Goal: Transaction & Acquisition: Purchase product/service

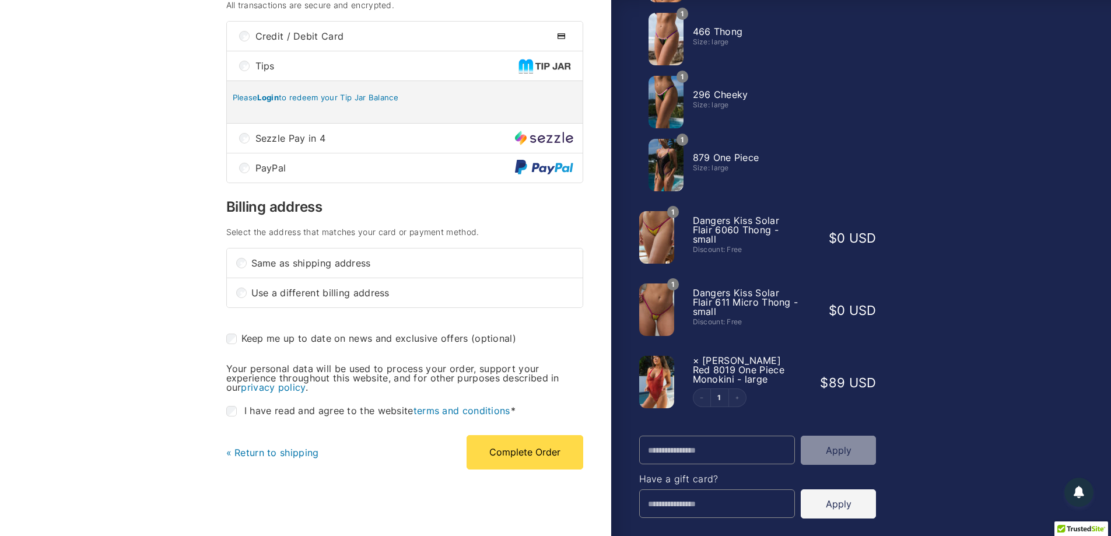
scroll to position [291, 0]
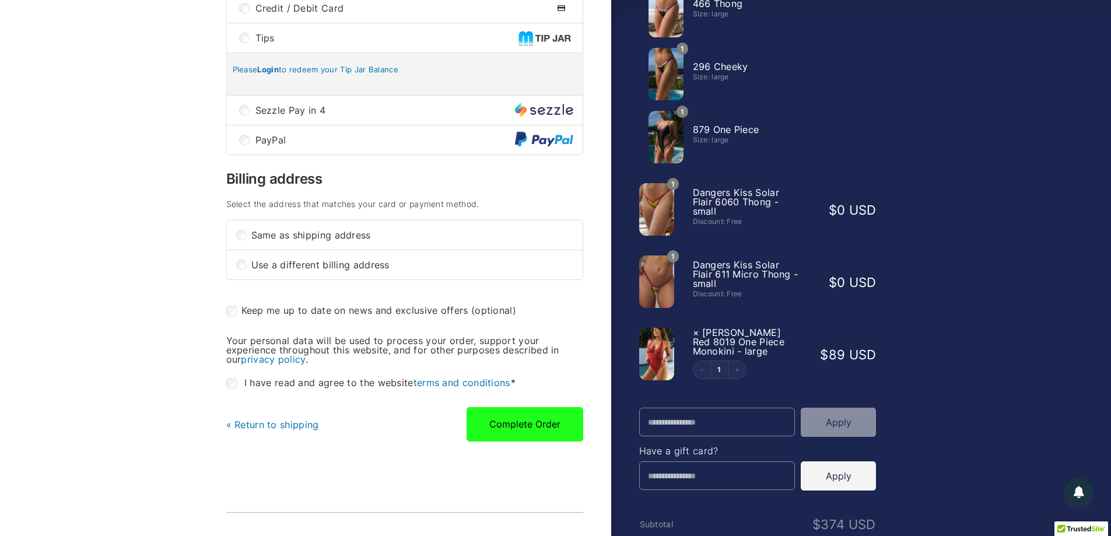
click at [507, 428] on button "Complete Order" at bounding box center [524, 424] width 117 height 34
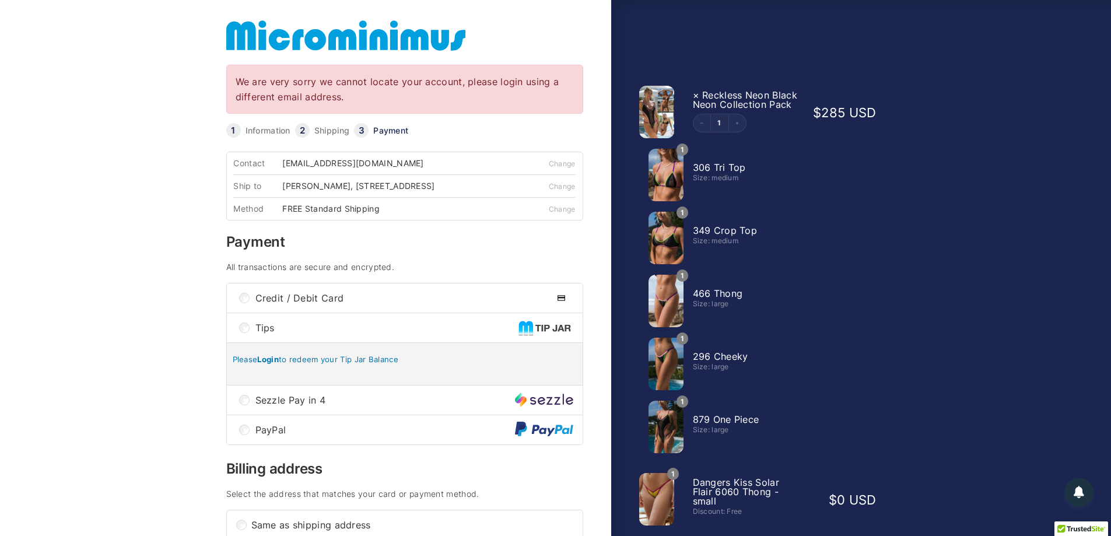
scroll to position [0, 0]
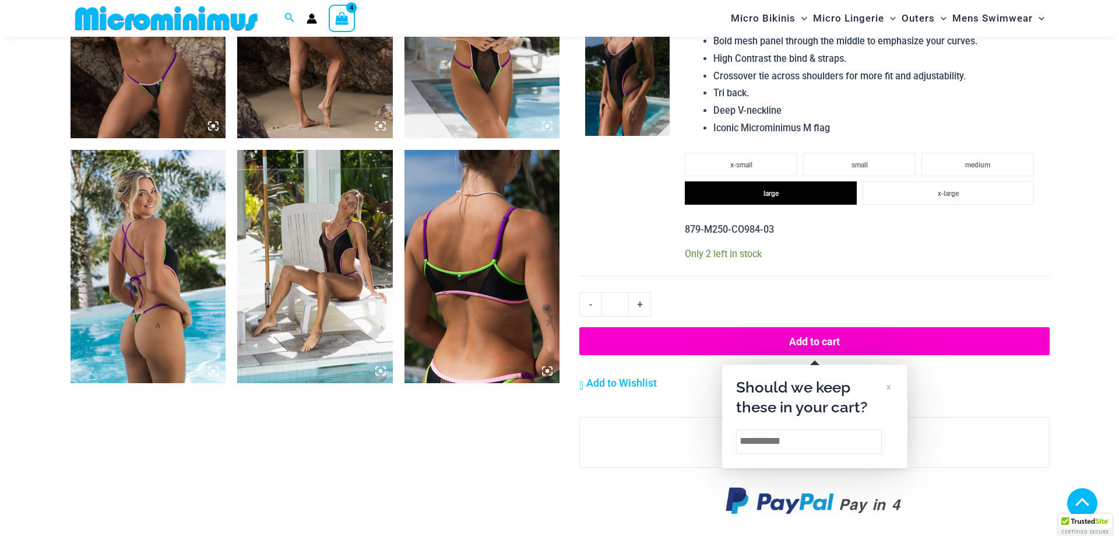
scroll to position [1682, 0]
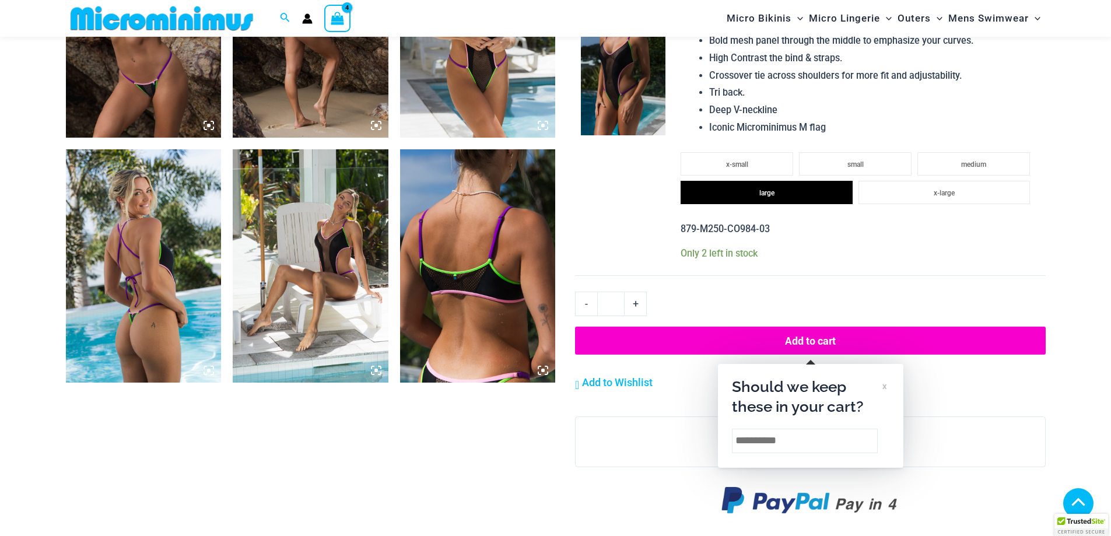
click at [331, 13] on icon "View Shopping Cart, 4 items" at bounding box center [337, 18] width 13 height 13
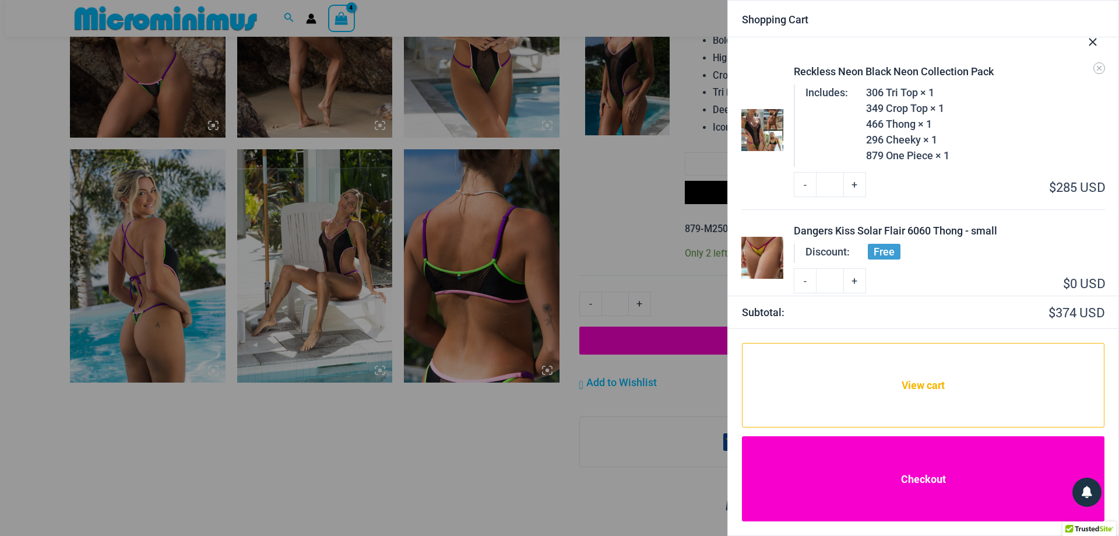
click at [945, 480] on link "Checkout" at bounding box center [923, 478] width 363 height 85
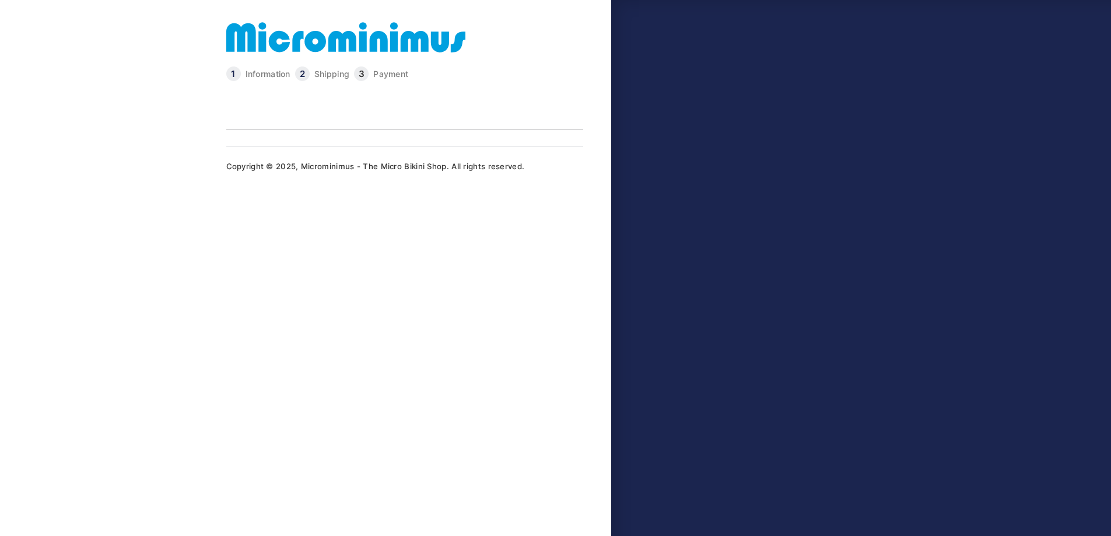
select select "**"
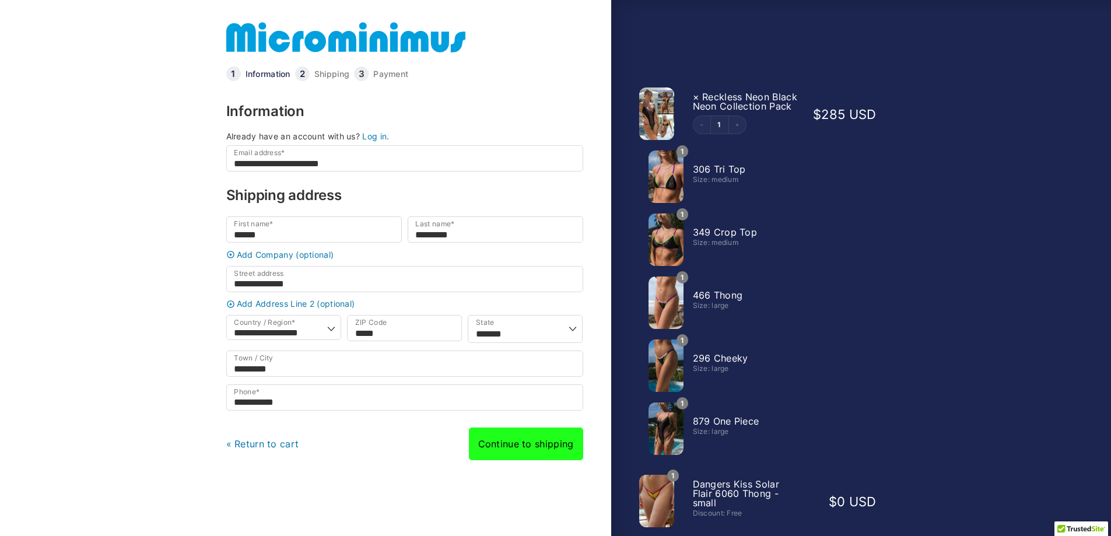
click at [548, 456] on link "Continue to shipping" at bounding box center [526, 443] width 114 height 33
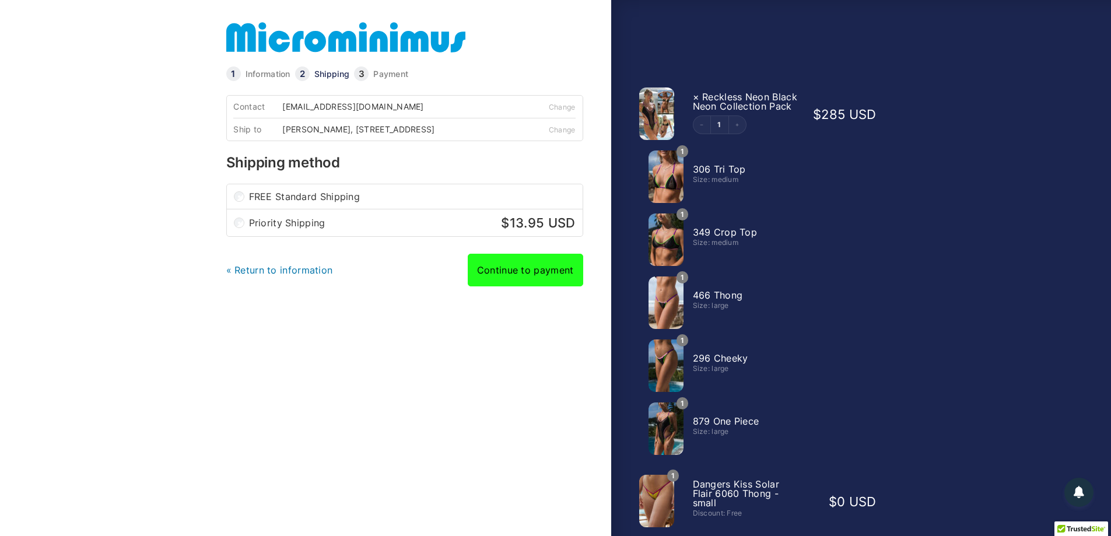
click at [523, 279] on link "Continue to payment" at bounding box center [525, 270] width 115 height 33
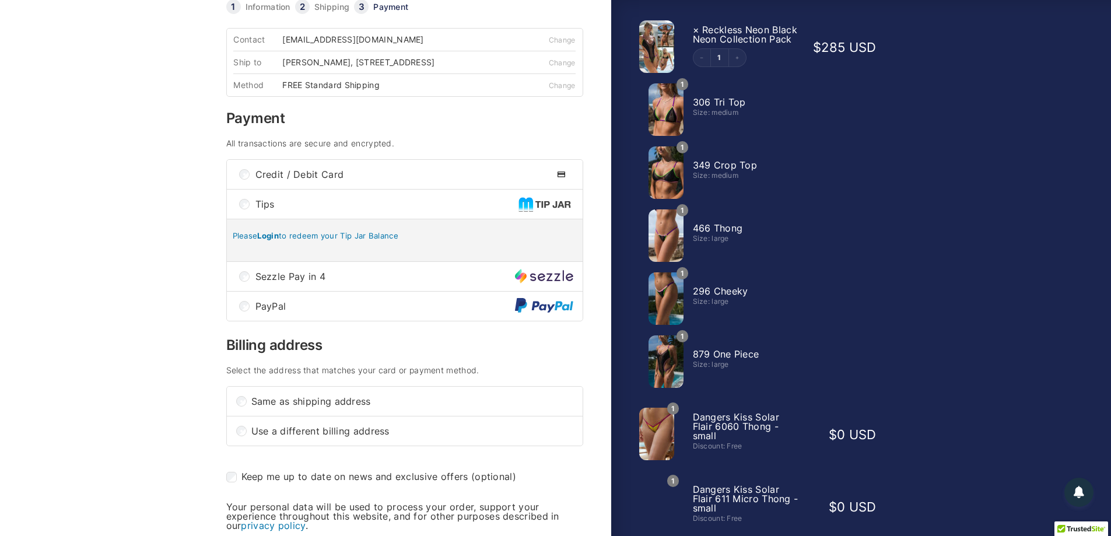
scroll to position [291, 0]
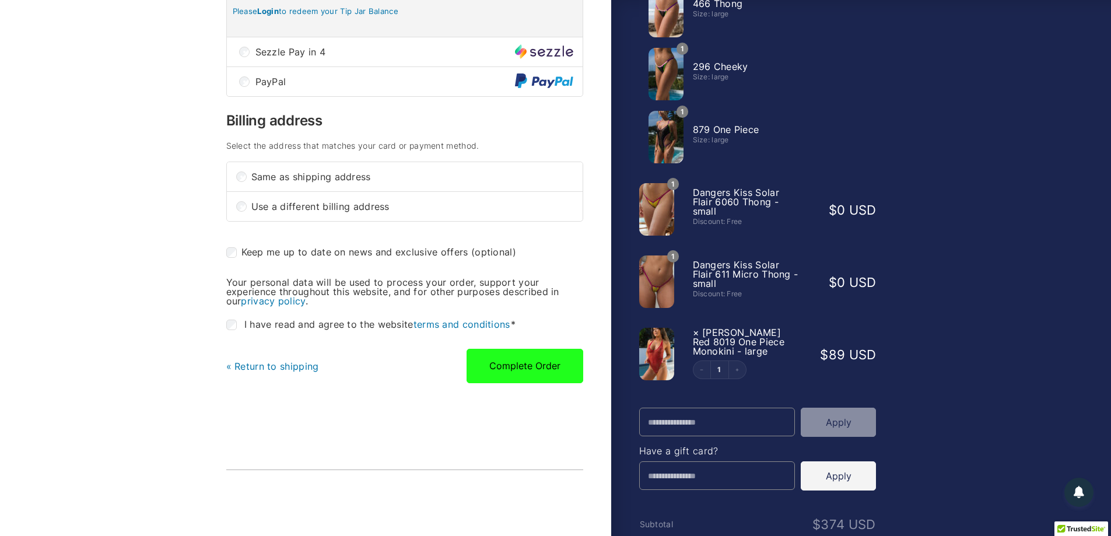
click at [537, 377] on button "Complete Order" at bounding box center [524, 366] width 117 height 34
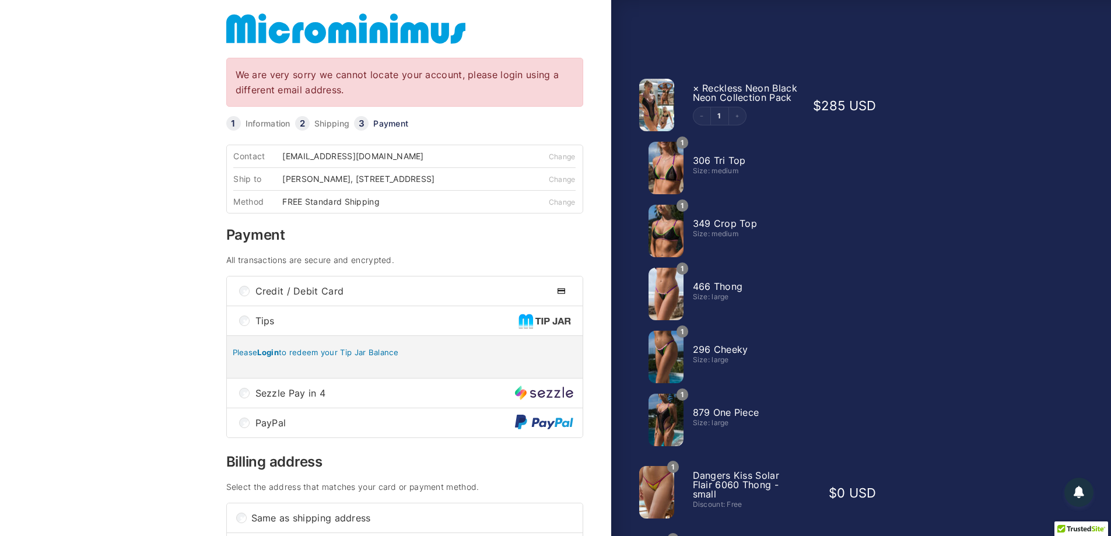
scroll to position [8, 0]
click at [261, 124] on link "Information" at bounding box center [267, 124] width 45 height 8
